Goal: Navigation & Orientation: Find specific page/section

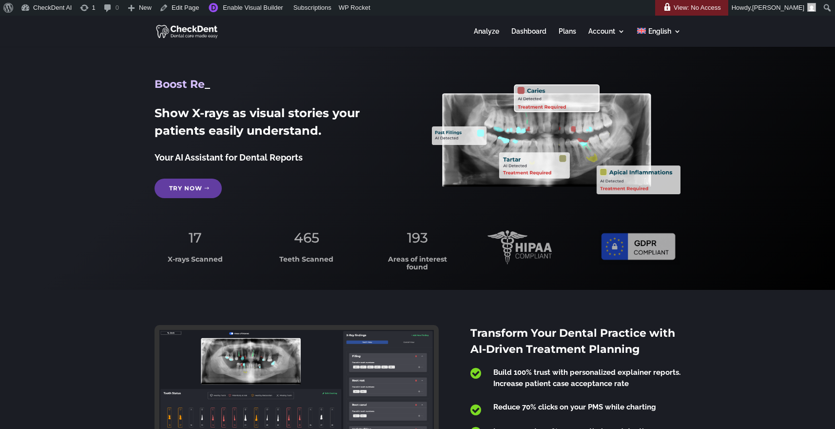
click at [195, 186] on link "Try Now" at bounding box center [188, 188] width 67 height 20
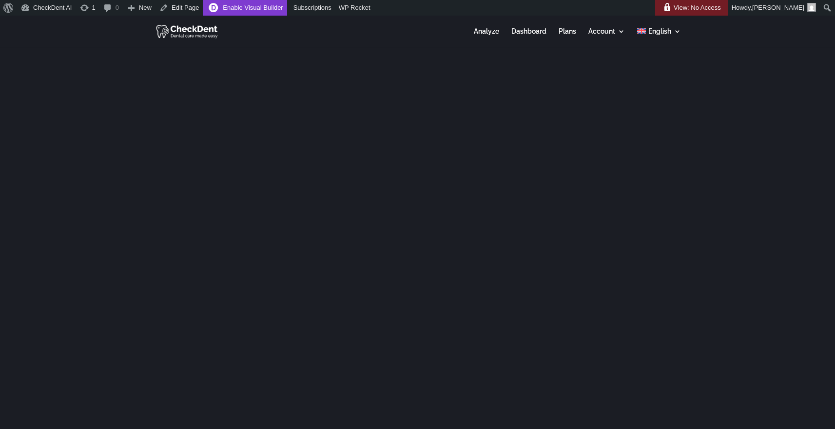
click at [253, 6] on link "Enable Visual Builder" at bounding box center [245, 8] width 84 height 16
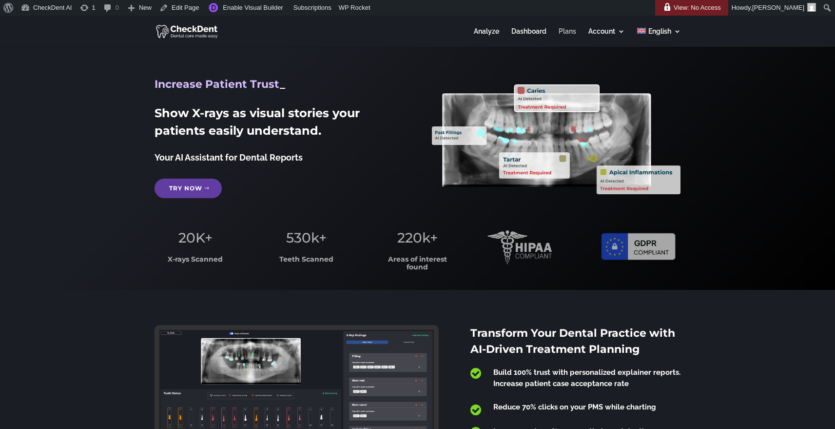
click at [564, 31] on link "Plans" at bounding box center [568, 37] width 18 height 19
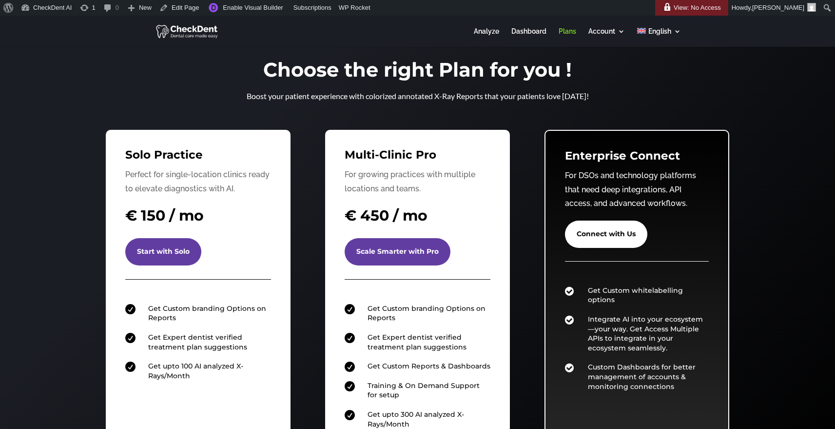
click at [193, 26] on img at bounding box center [187, 31] width 63 height 16
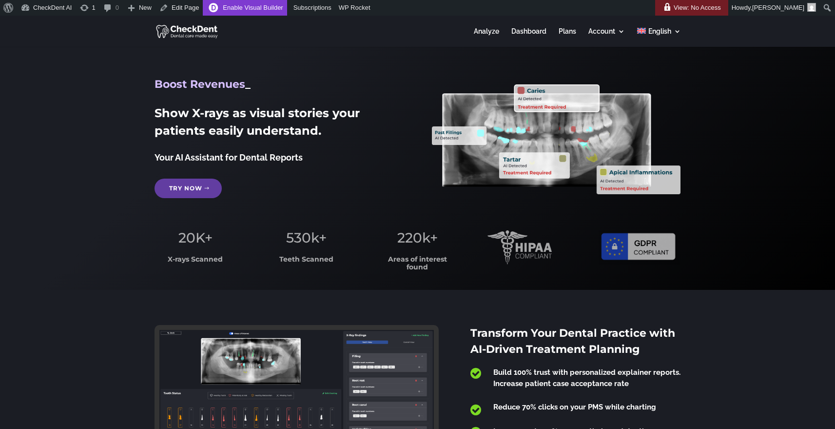
click at [249, 13] on link "Enable Visual Builder" at bounding box center [245, 8] width 84 height 16
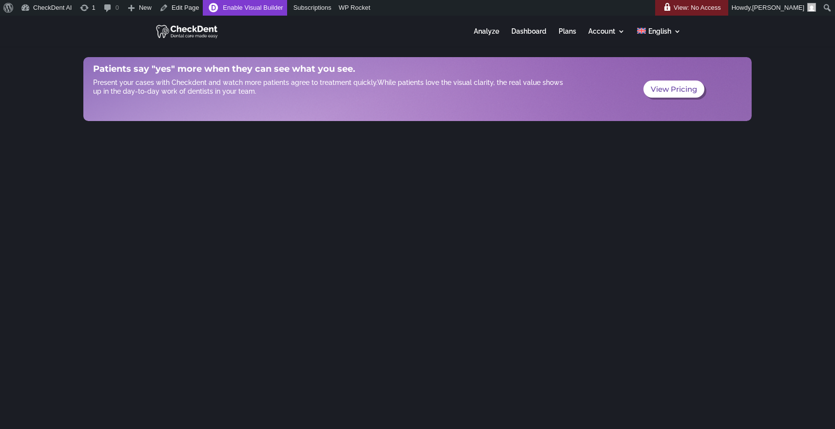
click at [249, 5] on link "Enable Visual Builder" at bounding box center [245, 8] width 84 height 16
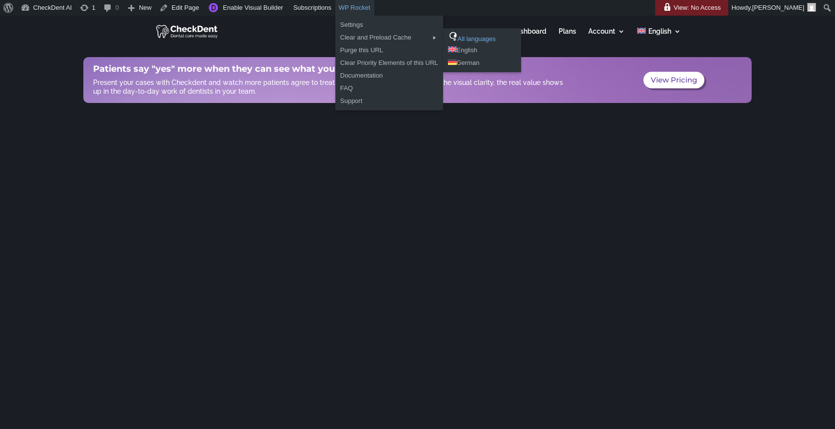
click at [475, 38] on link "All languages" at bounding box center [482, 37] width 78 height 13
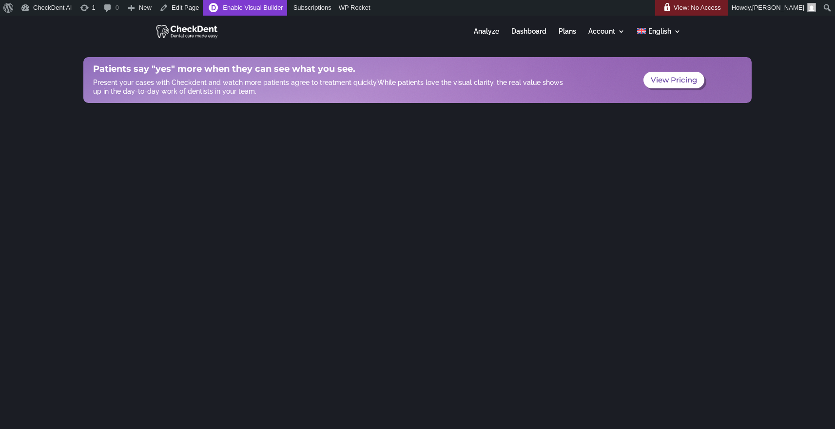
click at [266, 7] on link "Enable Visual Builder" at bounding box center [245, 8] width 84 height 16
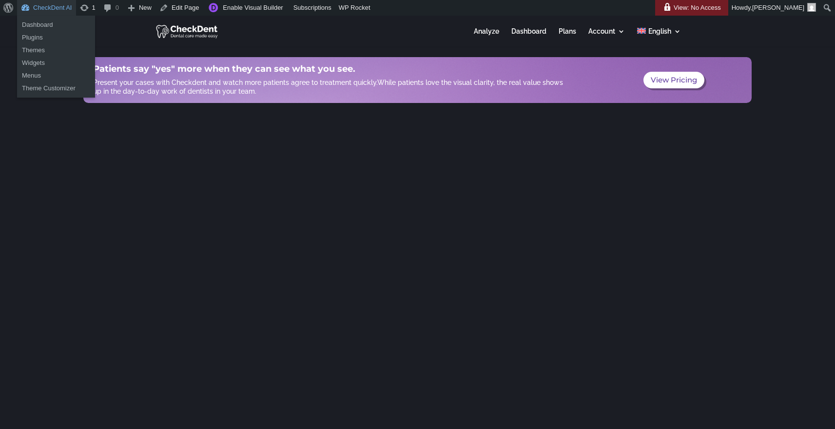
click at [56, 10] on link "CheckDent AI" at bounding box center [46, 8] width 59 height 16
